Goal: Information Seeking & Learning: Learn about a topic

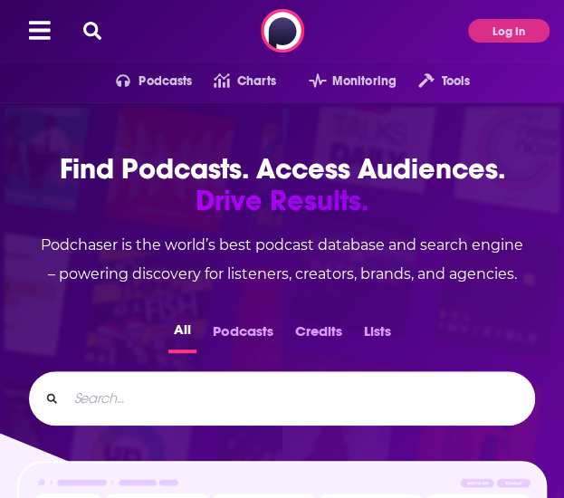
click at [95, 28] on icon at bounding box center [92, 31] width 18 height 18
click at [89, 30] on icon at bounding box center [92, 31] width 18 height 18
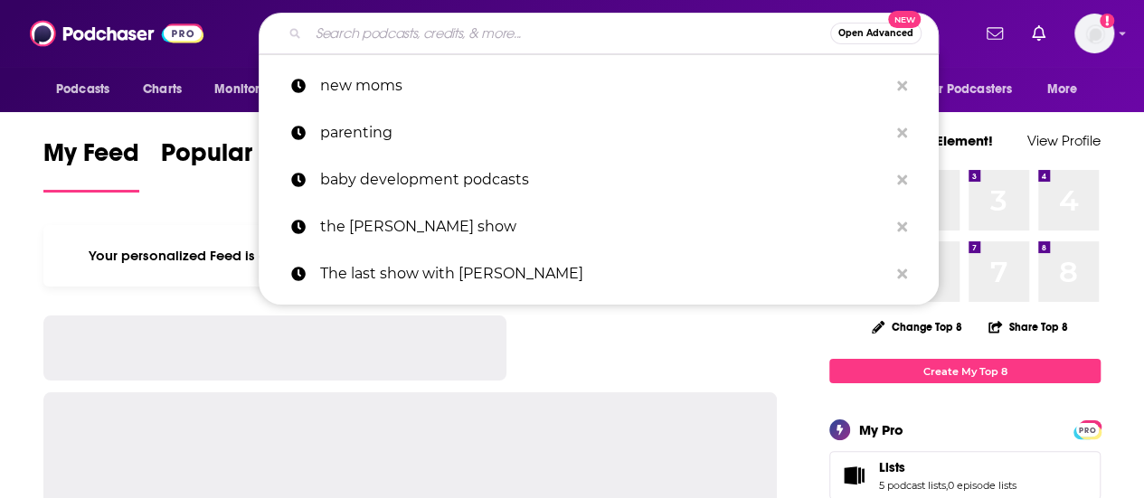
click at [356, 32] on input "Search podcasts, credits, & more..." at bounding box center [569, 33] width 522 height 29
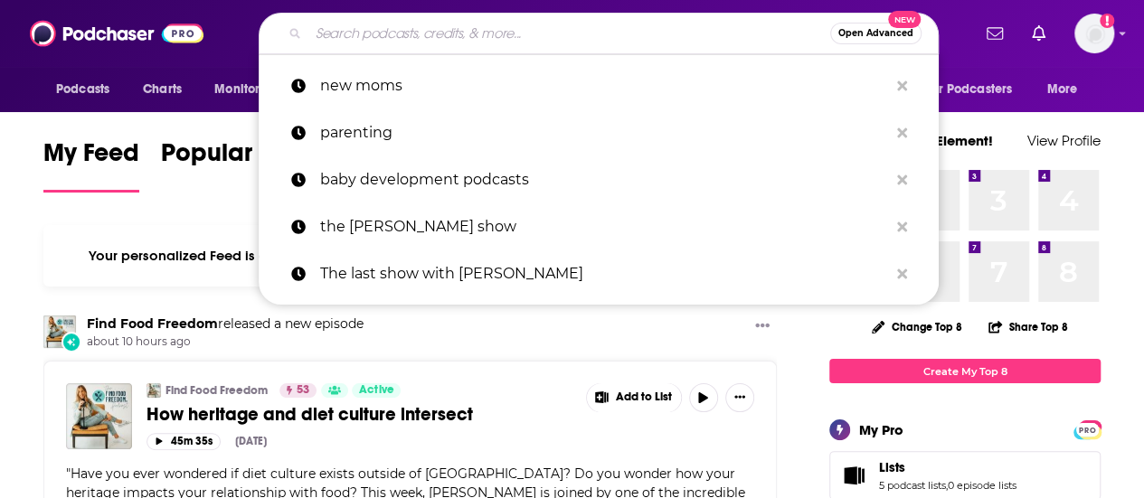
paste input "The One You Feed"
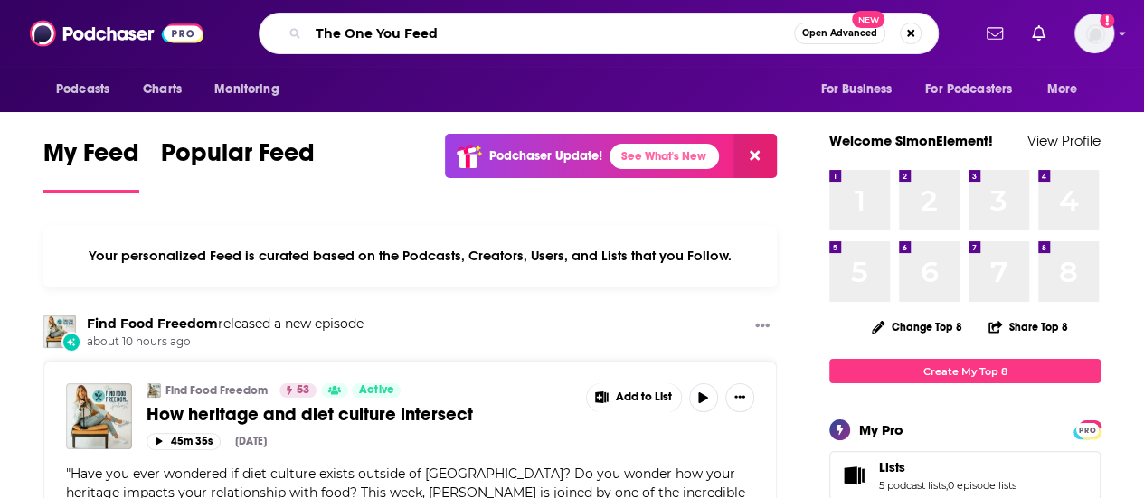
type input "The One You Feed"
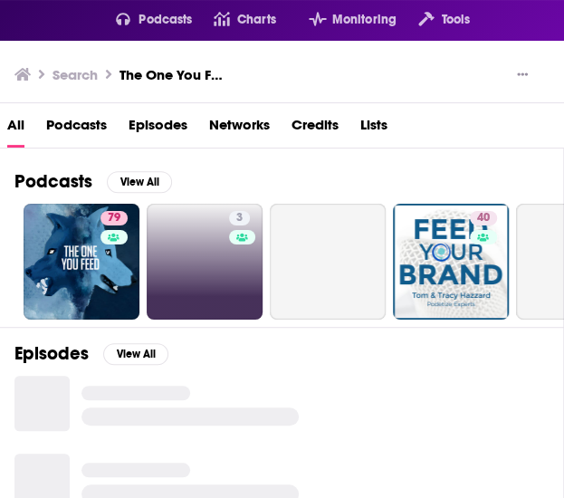
scroll to position [90, 0]
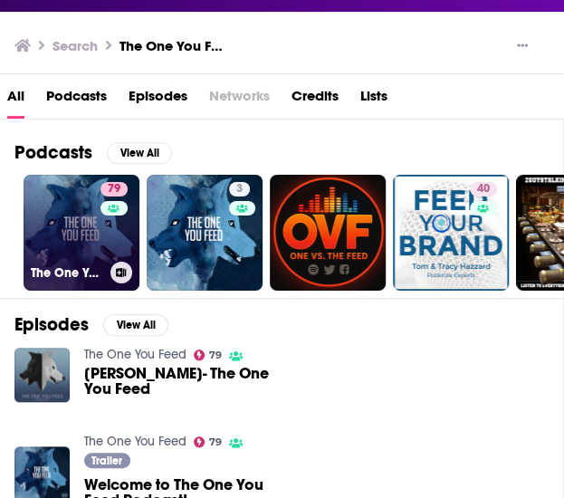
click at [81, 234] on link "79 The One You Feed" at bounding box center [82, 233] width 116 height 116
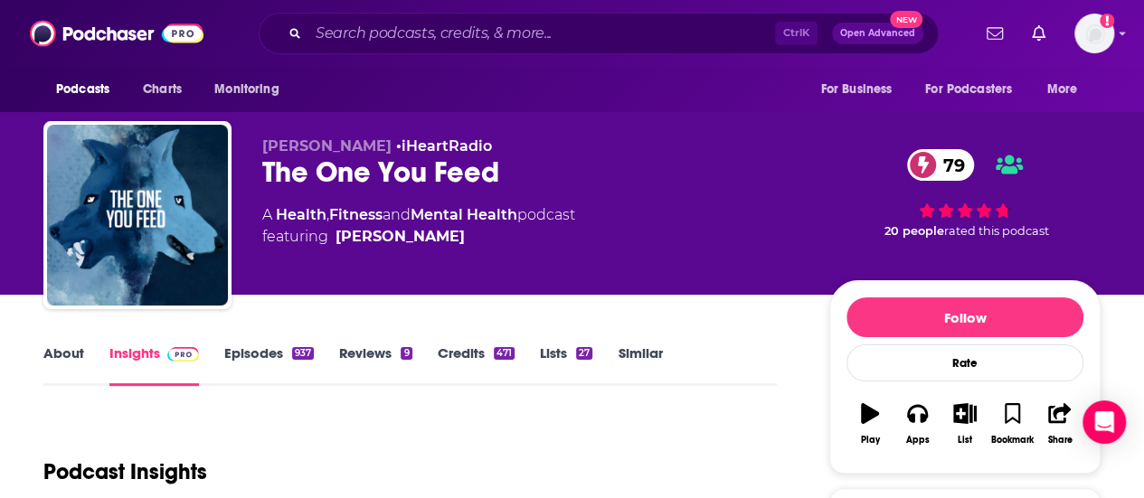
click at [51, 356] on link "About" at bounding box center [63, 366] width 41 height 42
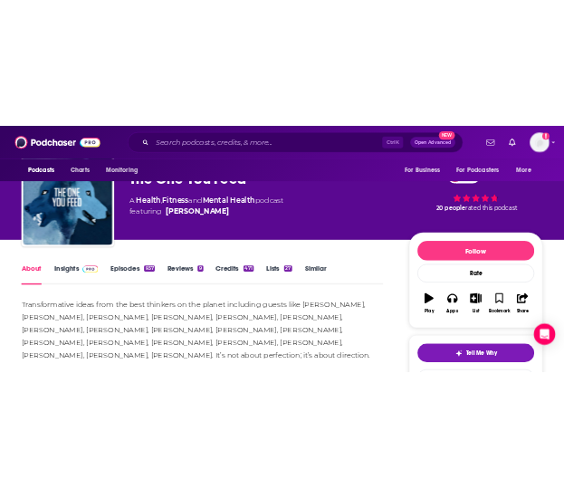
scroll to position [181, 0]
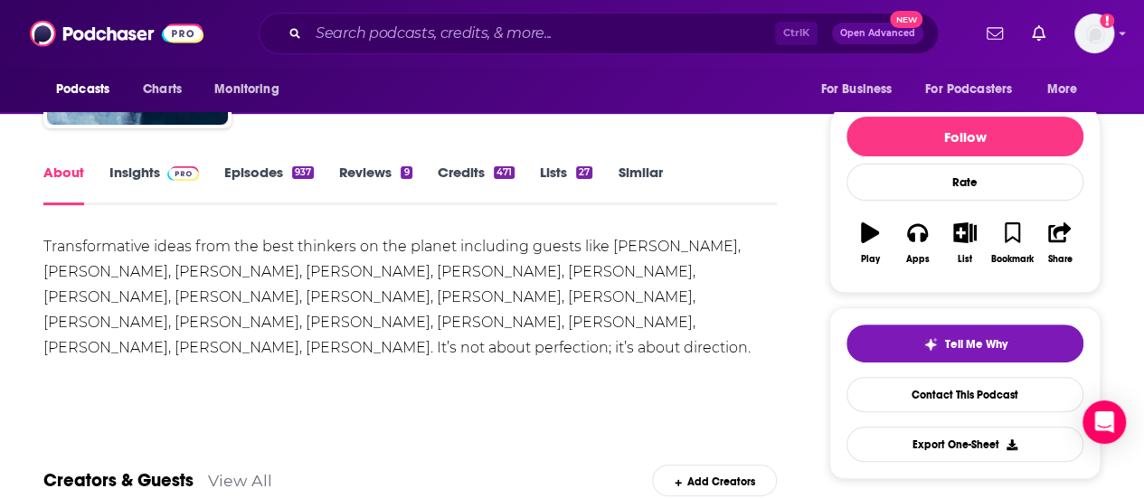
click at [208, 263] on div "Transformative ideas from the best thinkers on the planet including guests like…" at bounding box center [410, 297] width 734 height 127
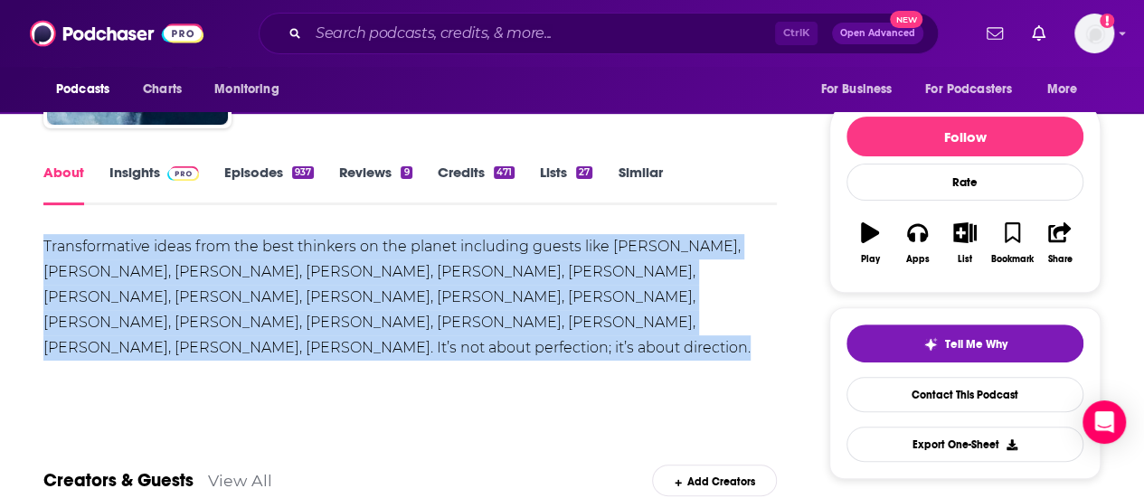
click at [208, 263] on div "Transformative ideas from the best thinkers on the planet including guests like…" at bounding box center [410, 297] width 734 height 127
copy div "Transformative ideas from the best thinkers on the planet including guests like…"
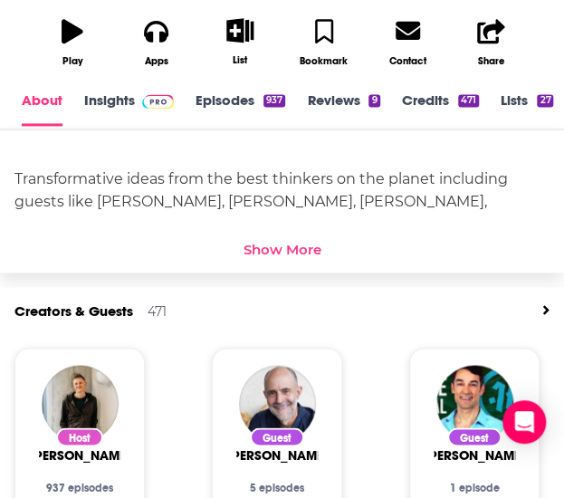
scroll to position [633, 0]
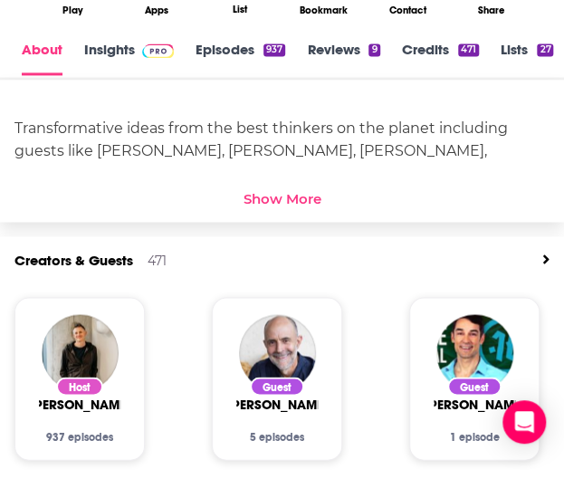
click at [293, 196] on div "Show More" at bounding box center [282, 198] width 78 height 17
